Goal: Find specific page/section: Find specific page/section

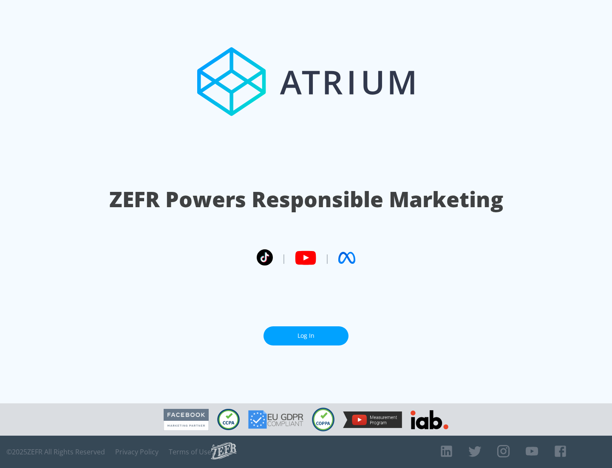
click at [306, 335] on link "Log In" at bounding box center [306, 335] width 85 height 19
